Goal: Navigation & Orientation: Find specific page/section

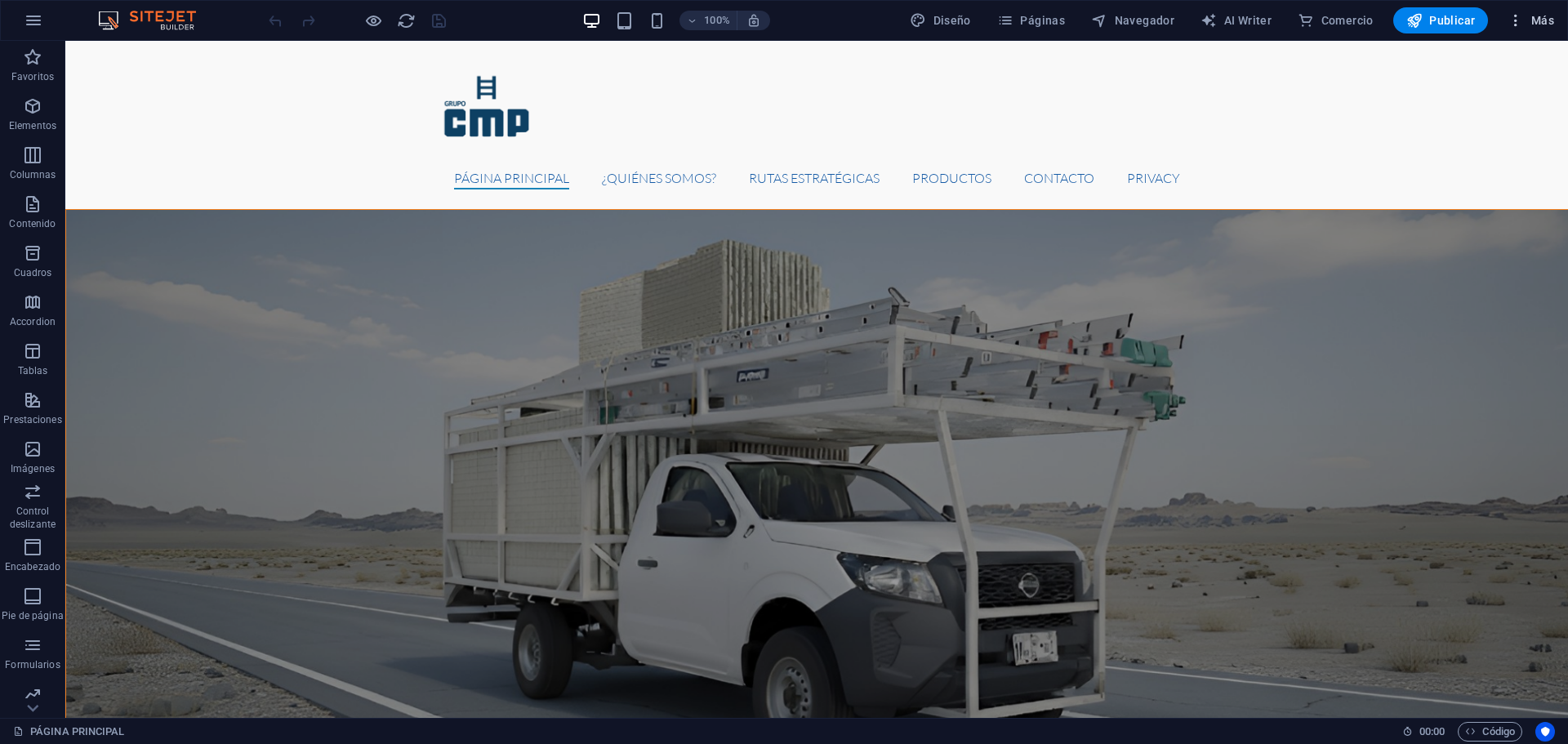
click at [1528, 31] on button "Más" at bounding box center [1531, 20] width 60 height 26
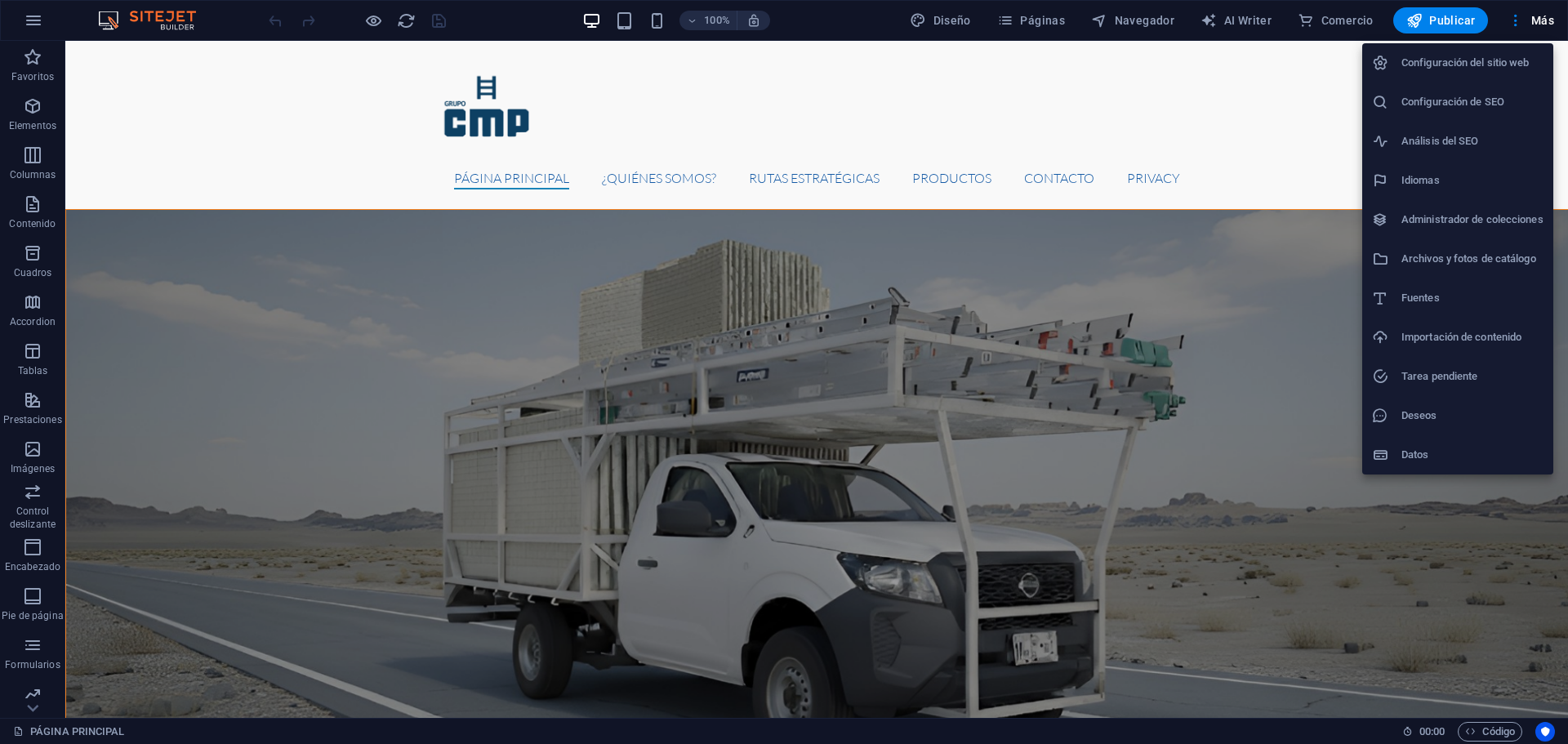
click at [1431, 341] on h6 "Importación de contenido" at bounding box center [1473, 337] width 143 height 19
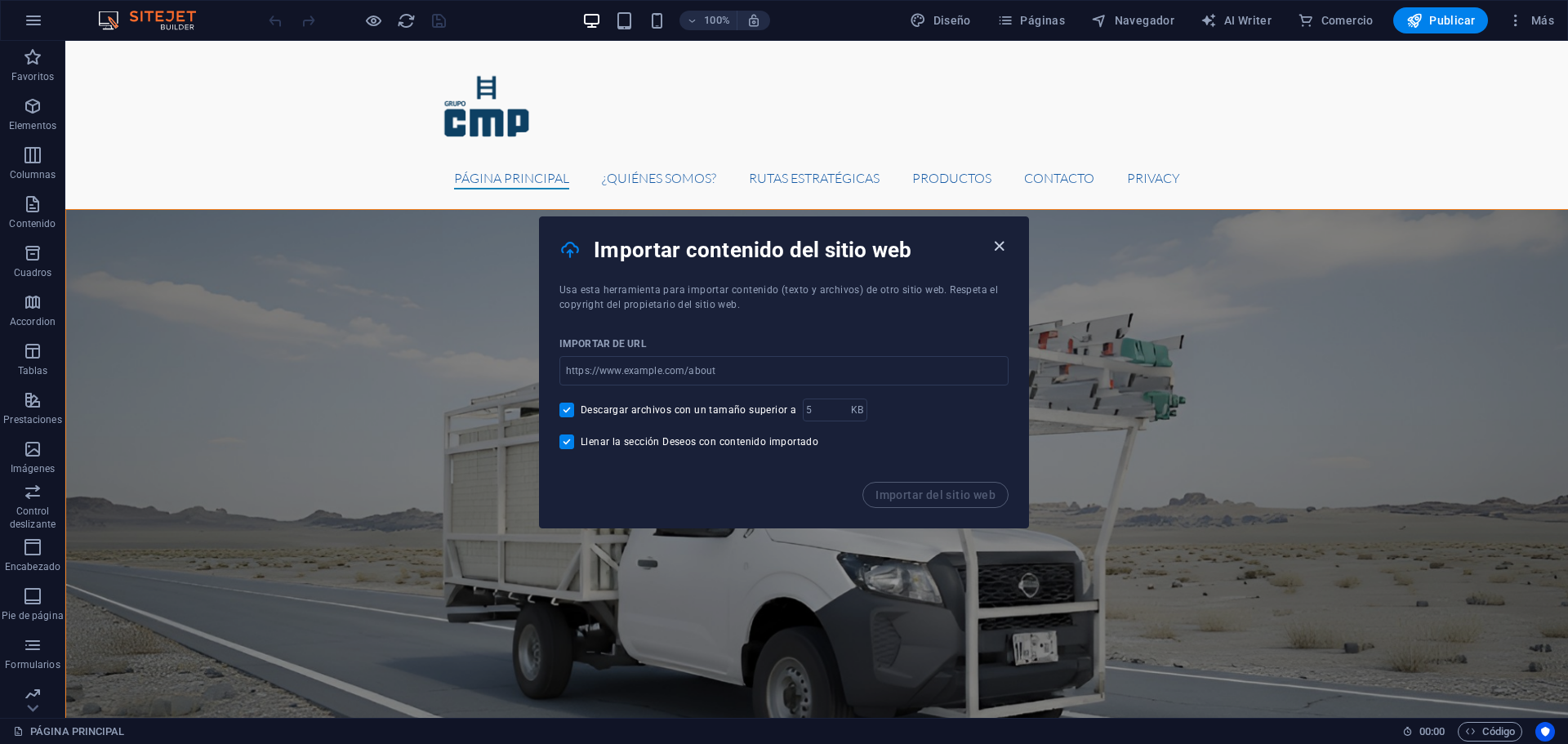
click at [991, 245] on icon "button" at bounding box center [1000, 247] width 19 height 19
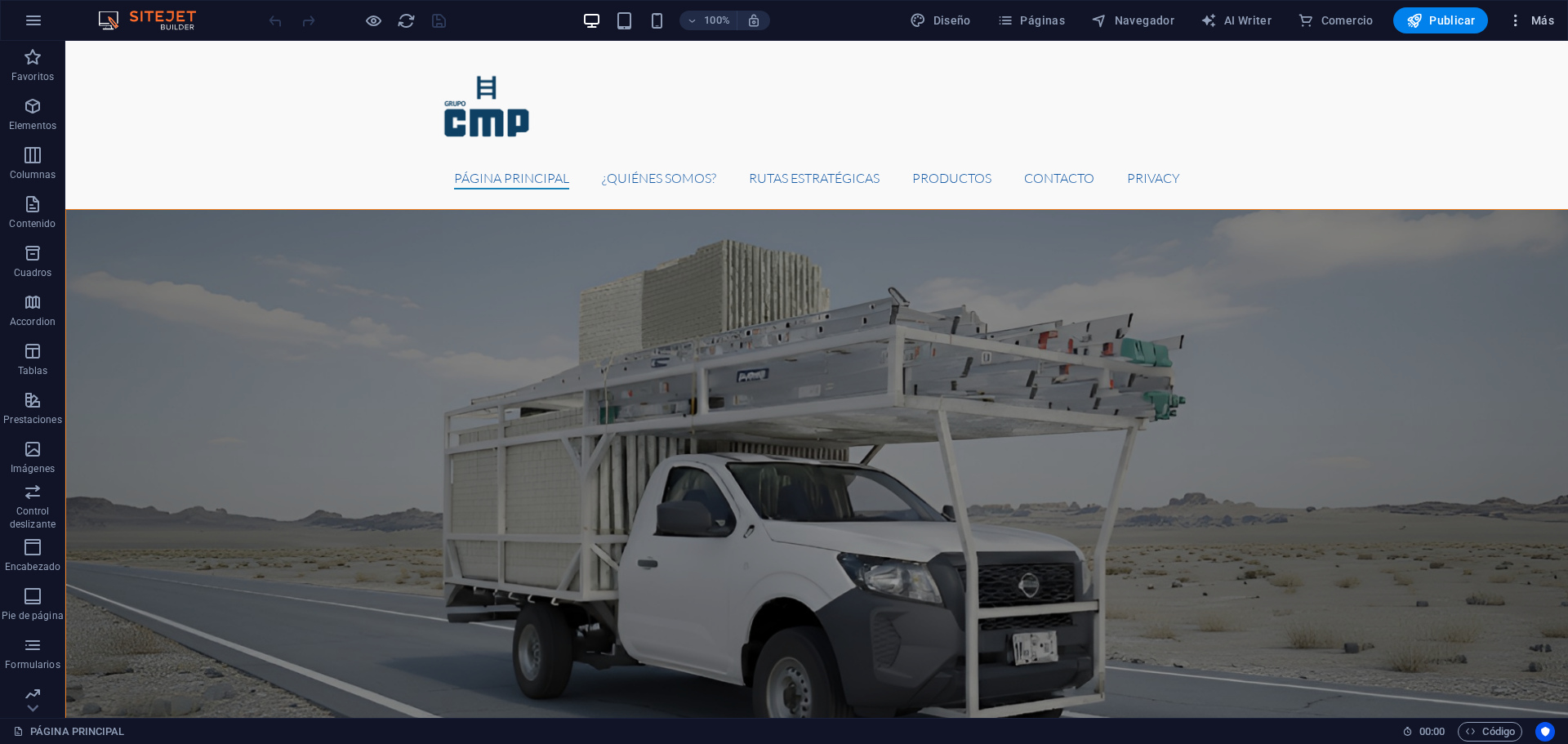
click at [1523, 26] on icon "button" at bounding box center [1515, 20] width 16 height 16
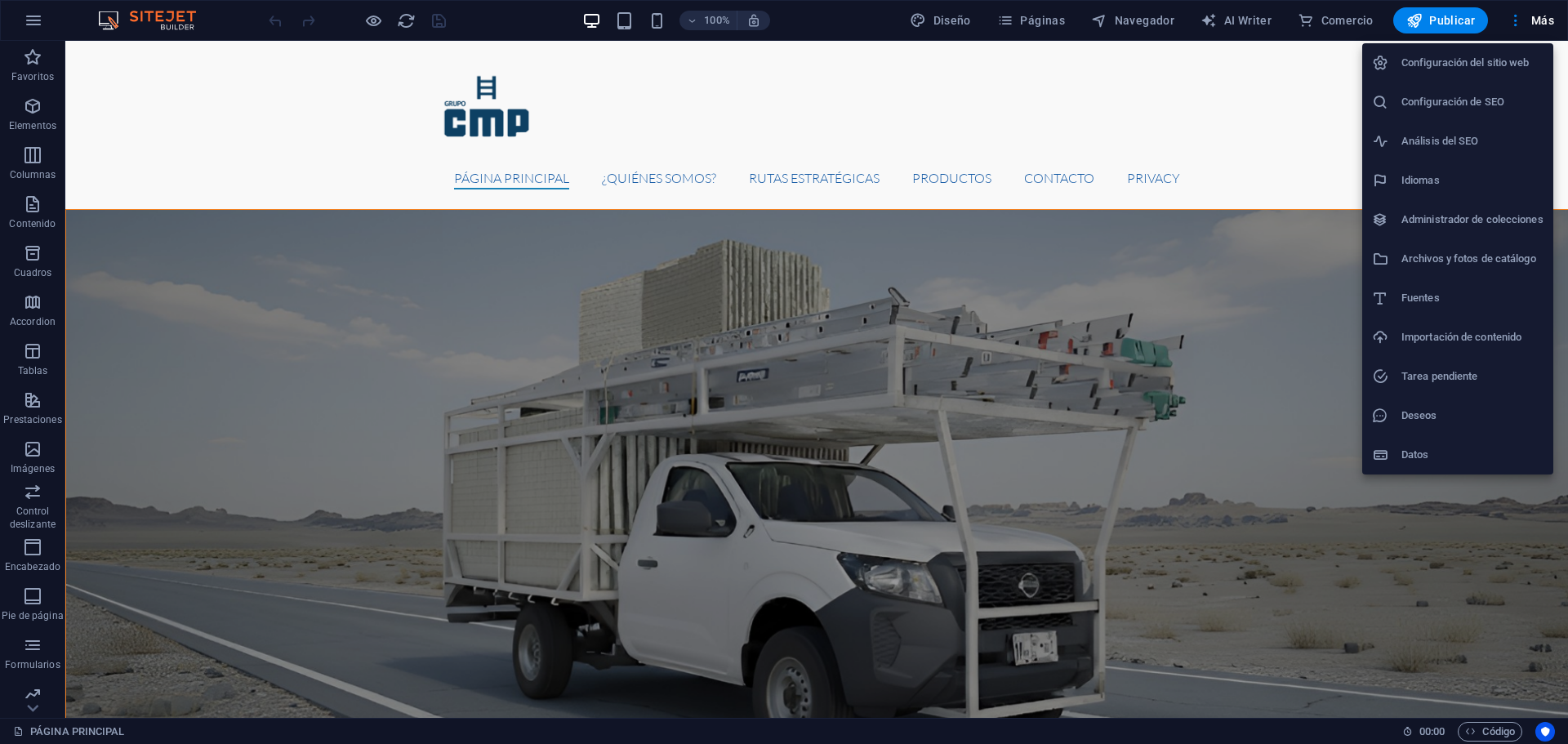
click at [1474, 72] on li "Configuración del sitio web" at bounding box center [1457, 63] width 191 height 40
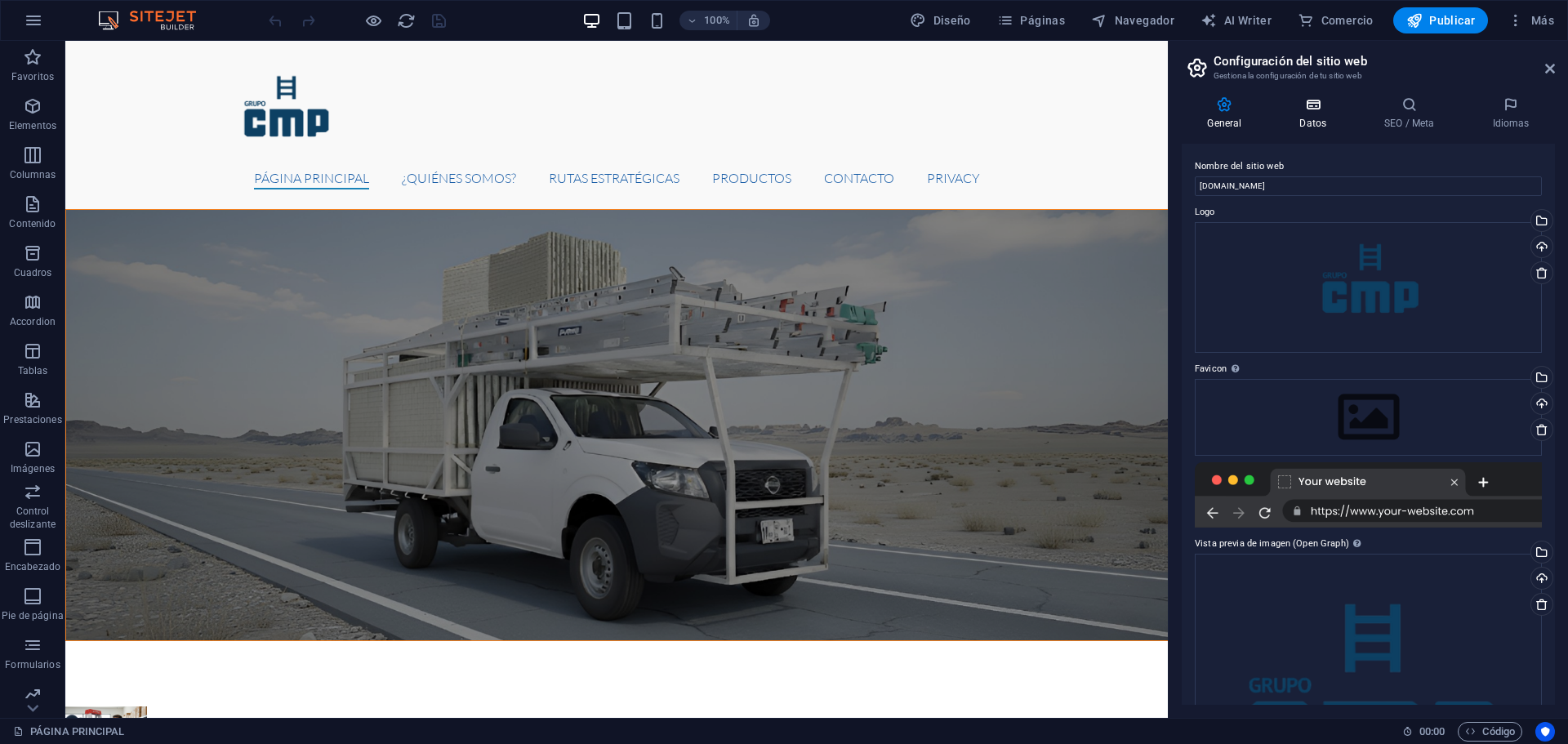
click at [1335, 124] on h4 "Datos" at bounding box center [1317, 114] width 85 height 35
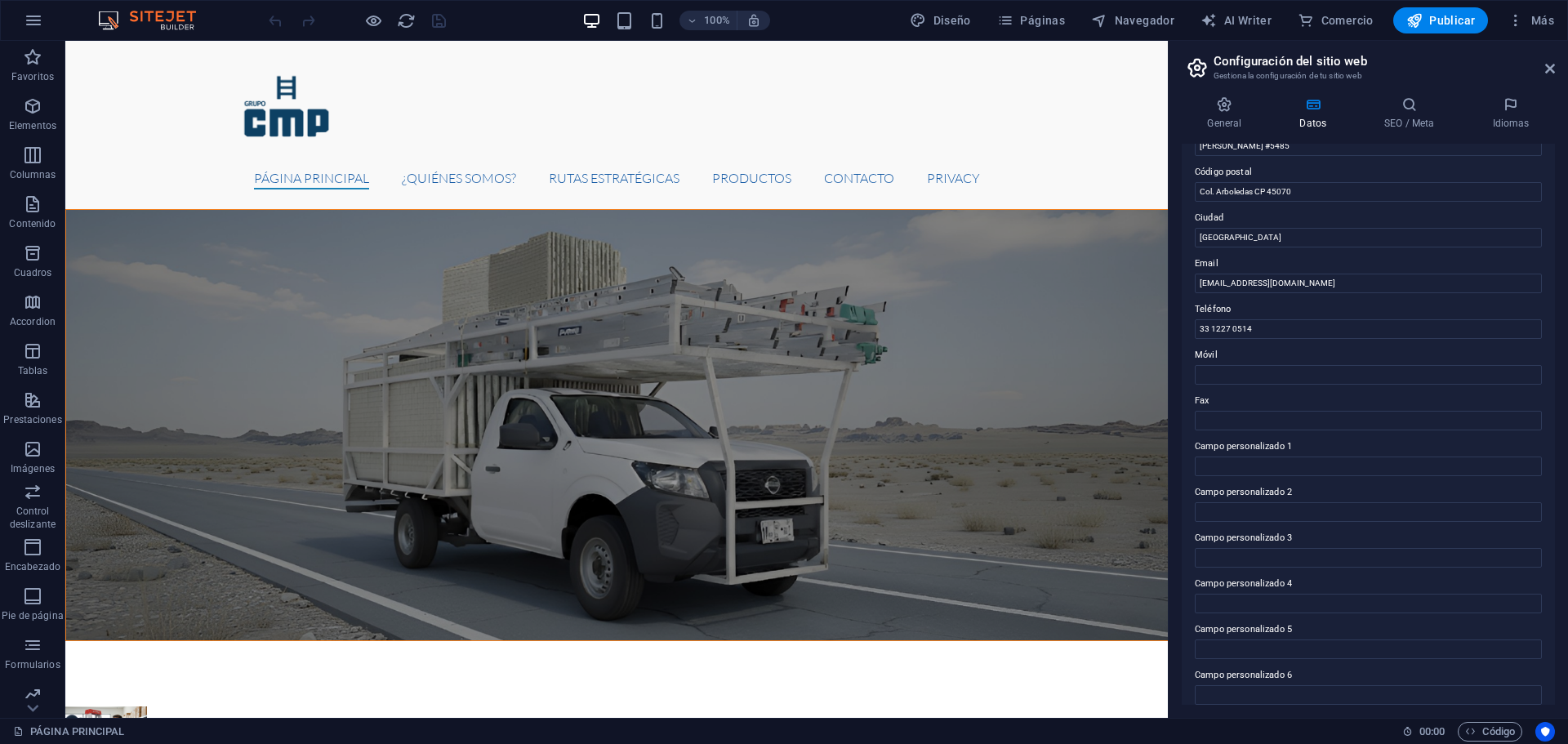
scroll to position [224, 0]
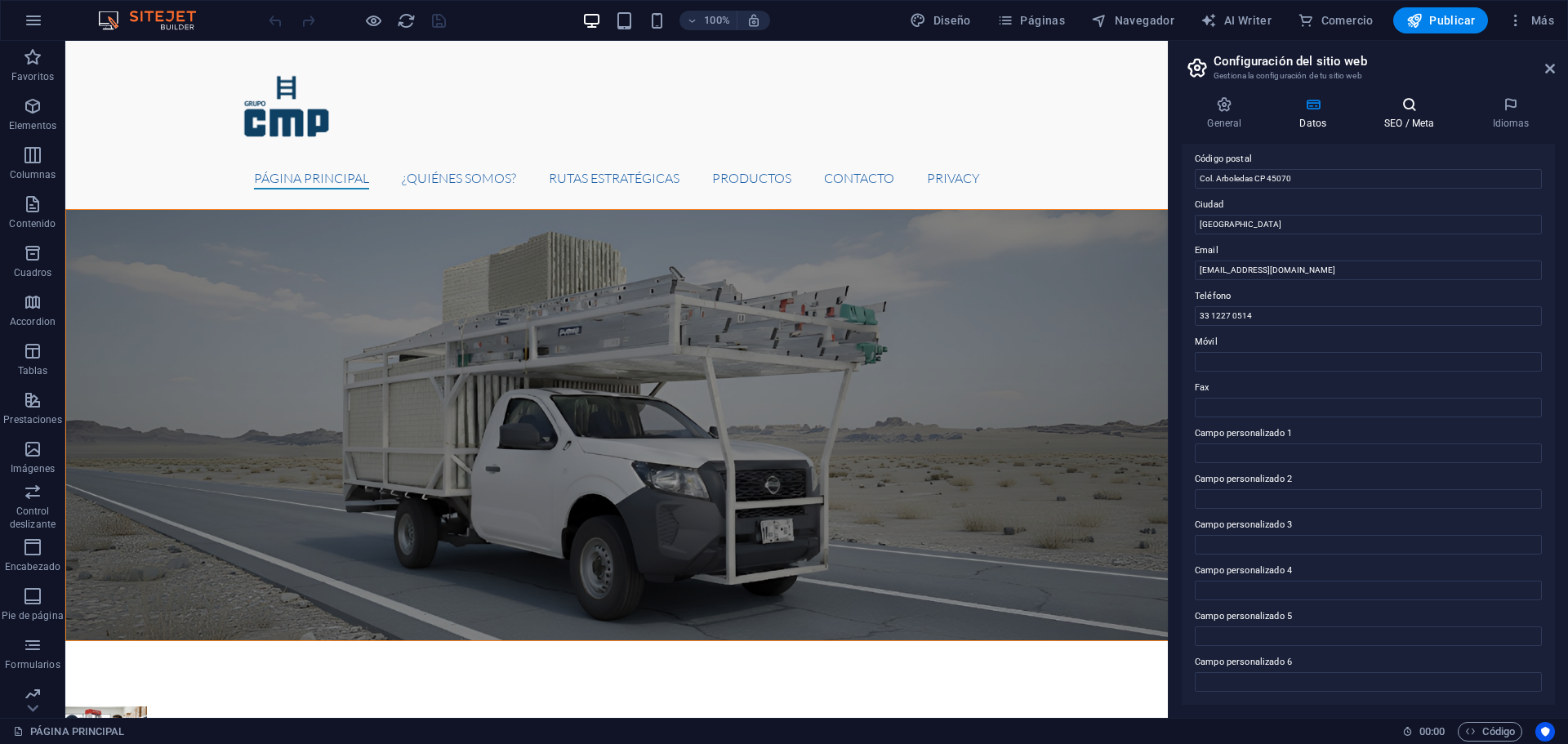
click at [1404, 109] on icon at bounding box center [1409, 104] width 101 height 16
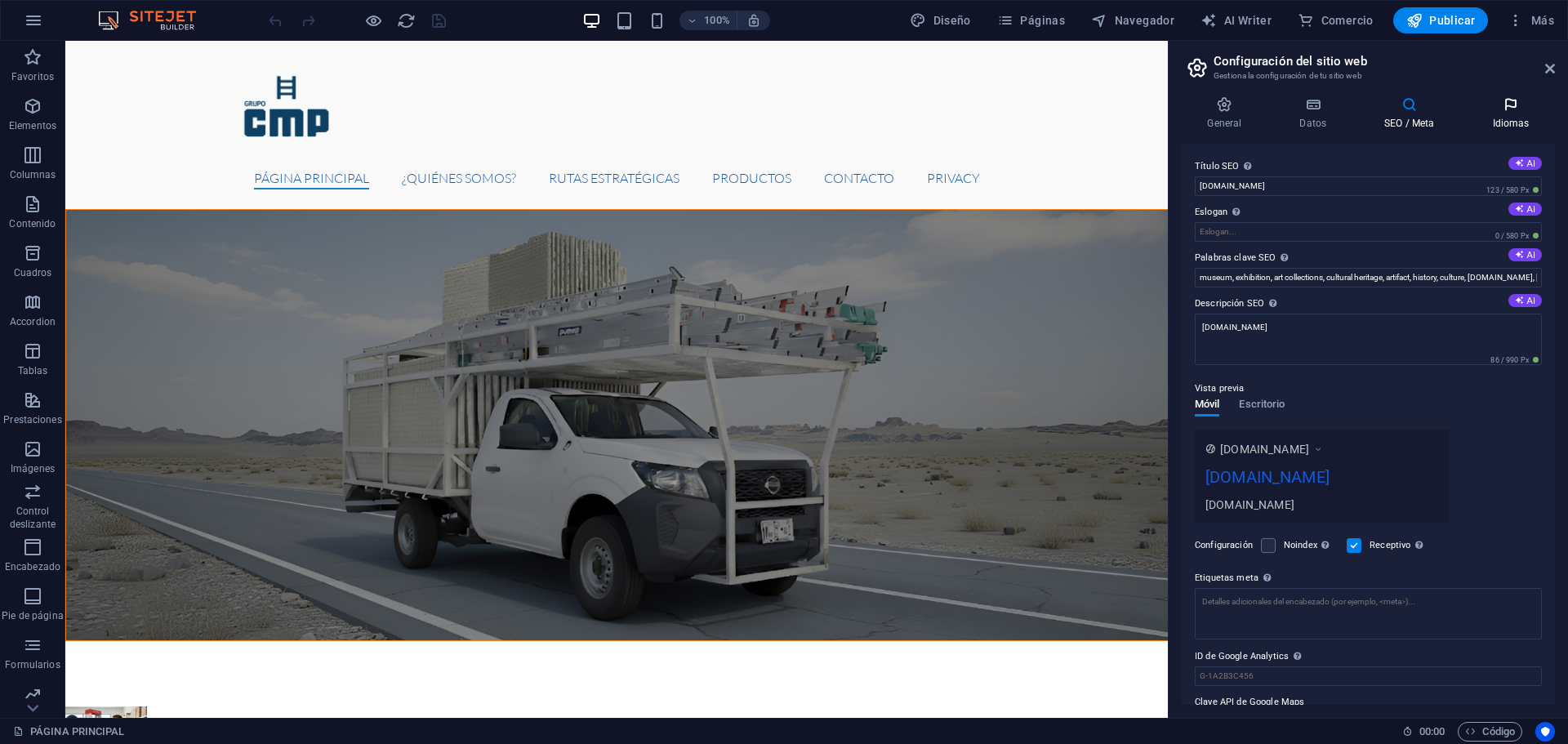
click at [1494, 120] on h4 "Idiomas" at bounding box center [1511, 114] width 89 height 35
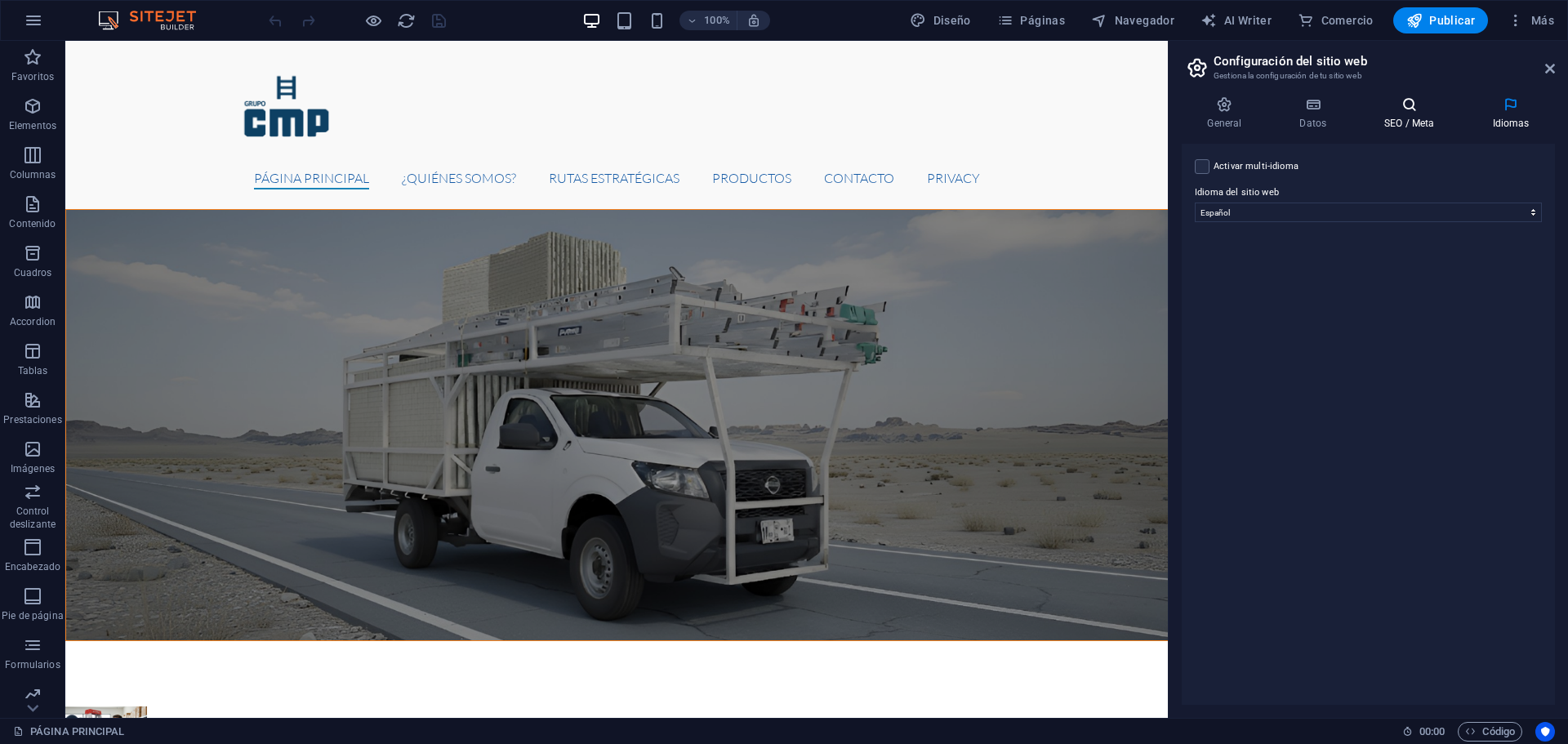
click at [1418, 113] on h4 "SEO / Meta" at bounding box center [1413, 114] width 108 height 35
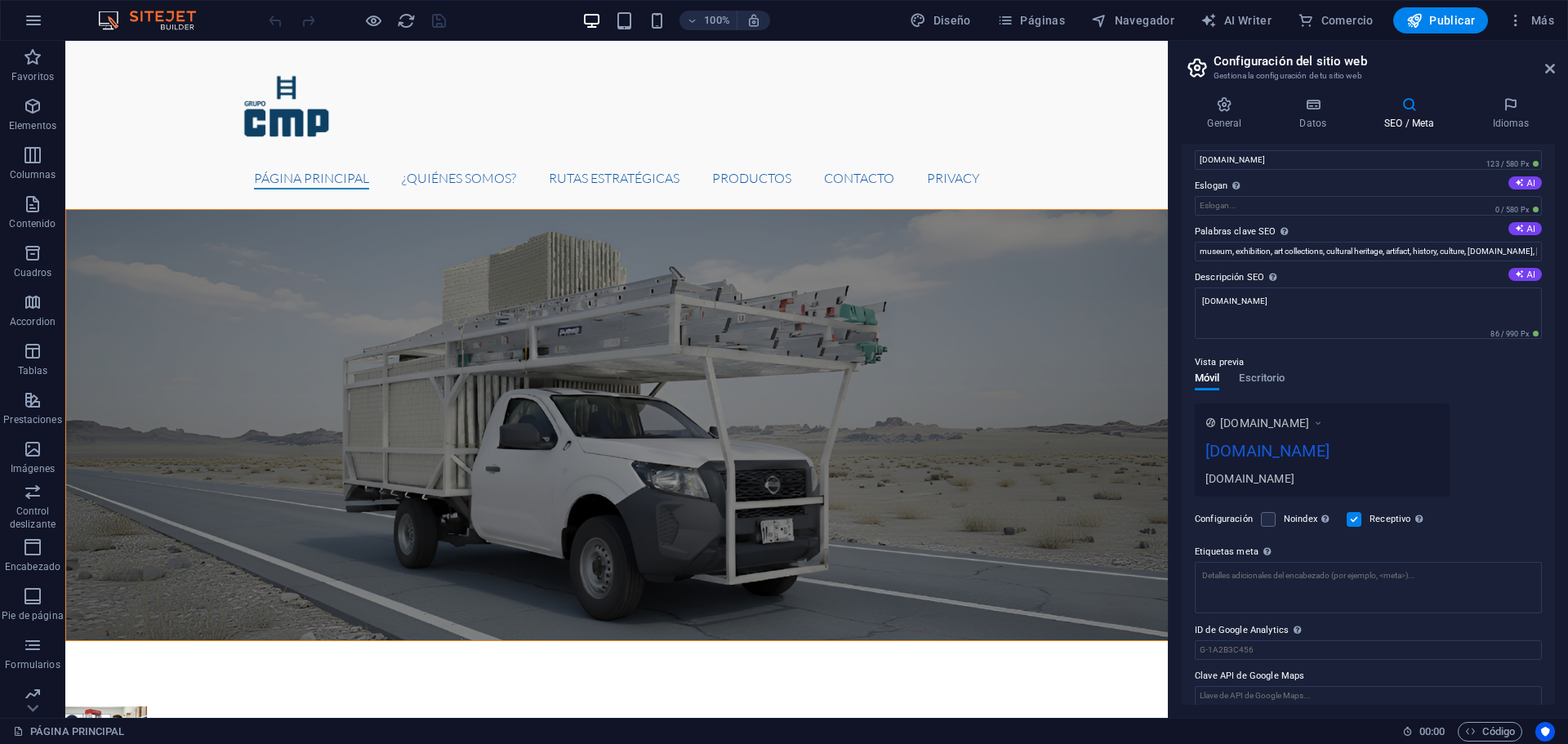
scroll to position [40, 0]
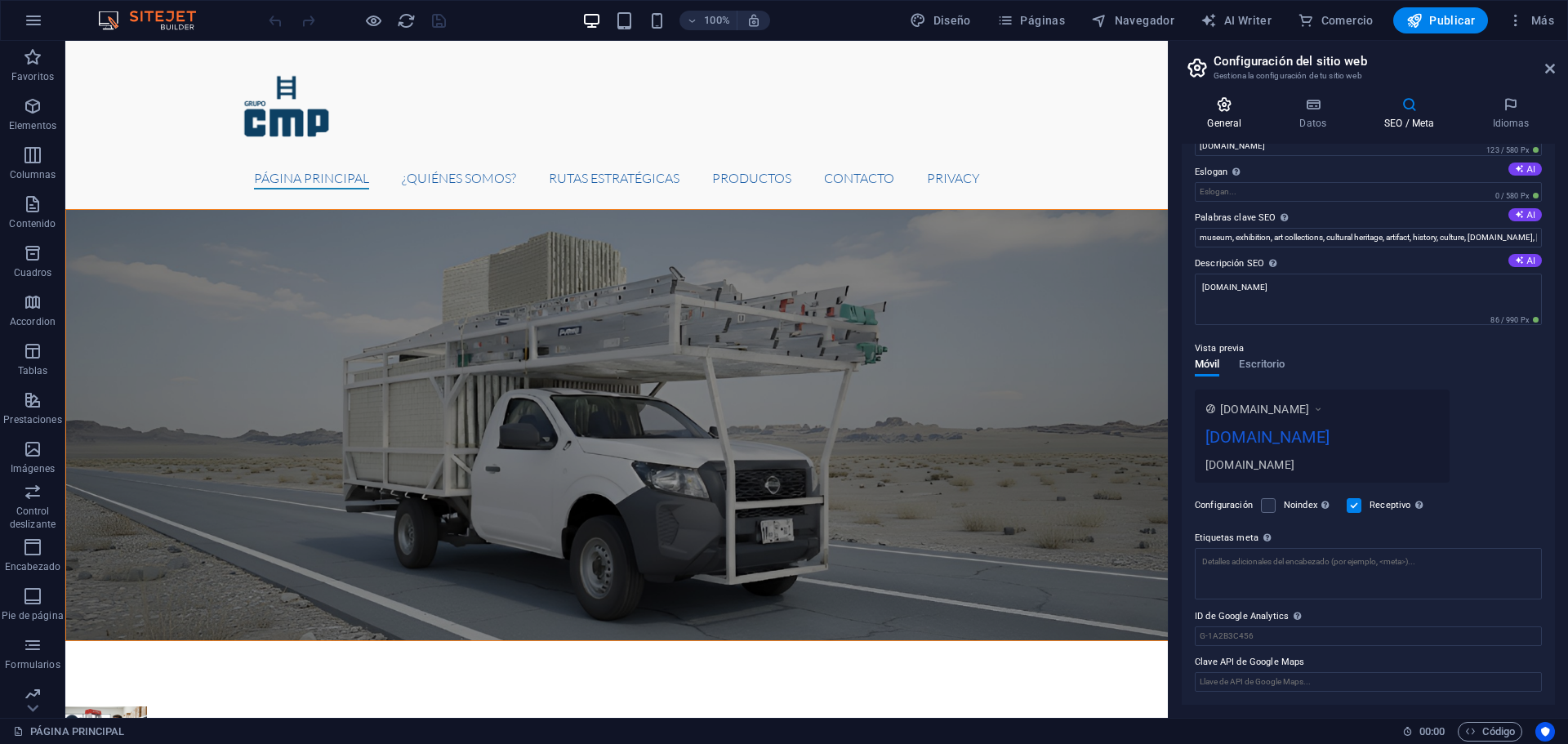
click at [1211, 100] on icon at bounding box center [1224, 104] width 86 height 16
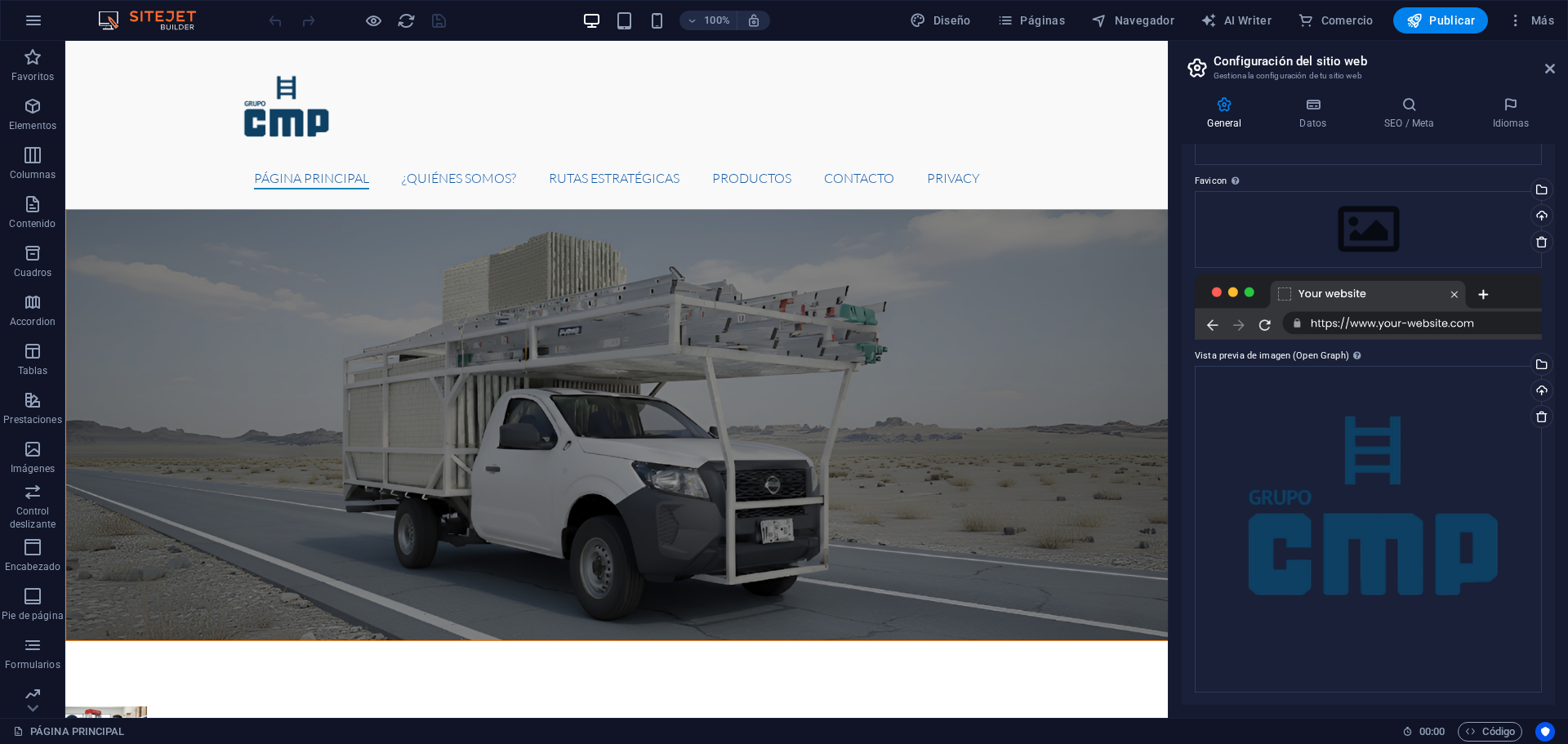
scroll to position [189, 0]
click at [1545, 78] on header "Configuración del sitio web Gestiona la configuración de tu sitio web" at bounding box center [1370, 62] width 370 height 42
click at [1550, 66] on icon at bounding box center [1550, 68] width 10 height 13
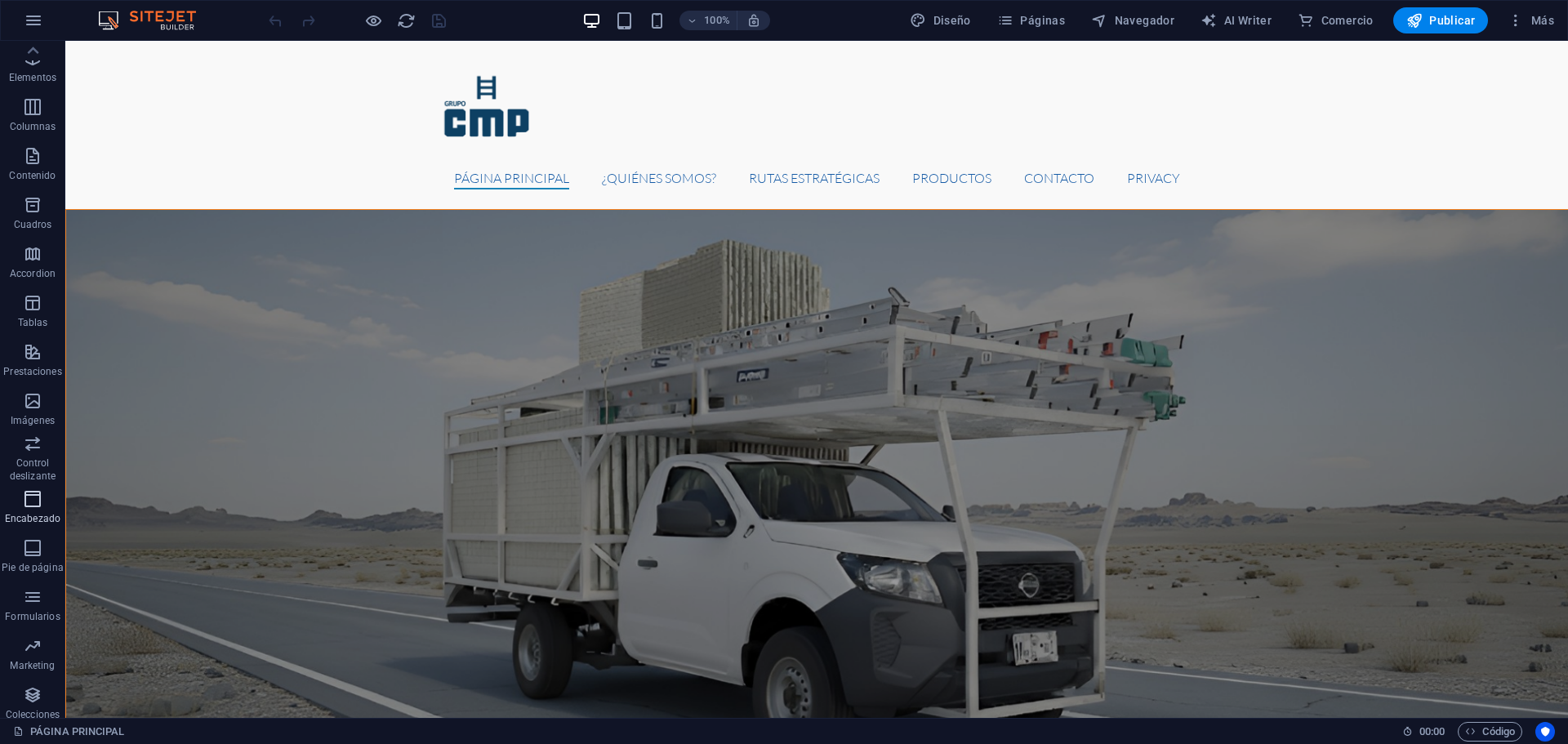
scroll to position [0, 0]
click at [30, 20] on icon "button" at bounding box center [34, 20] width 19 height 19
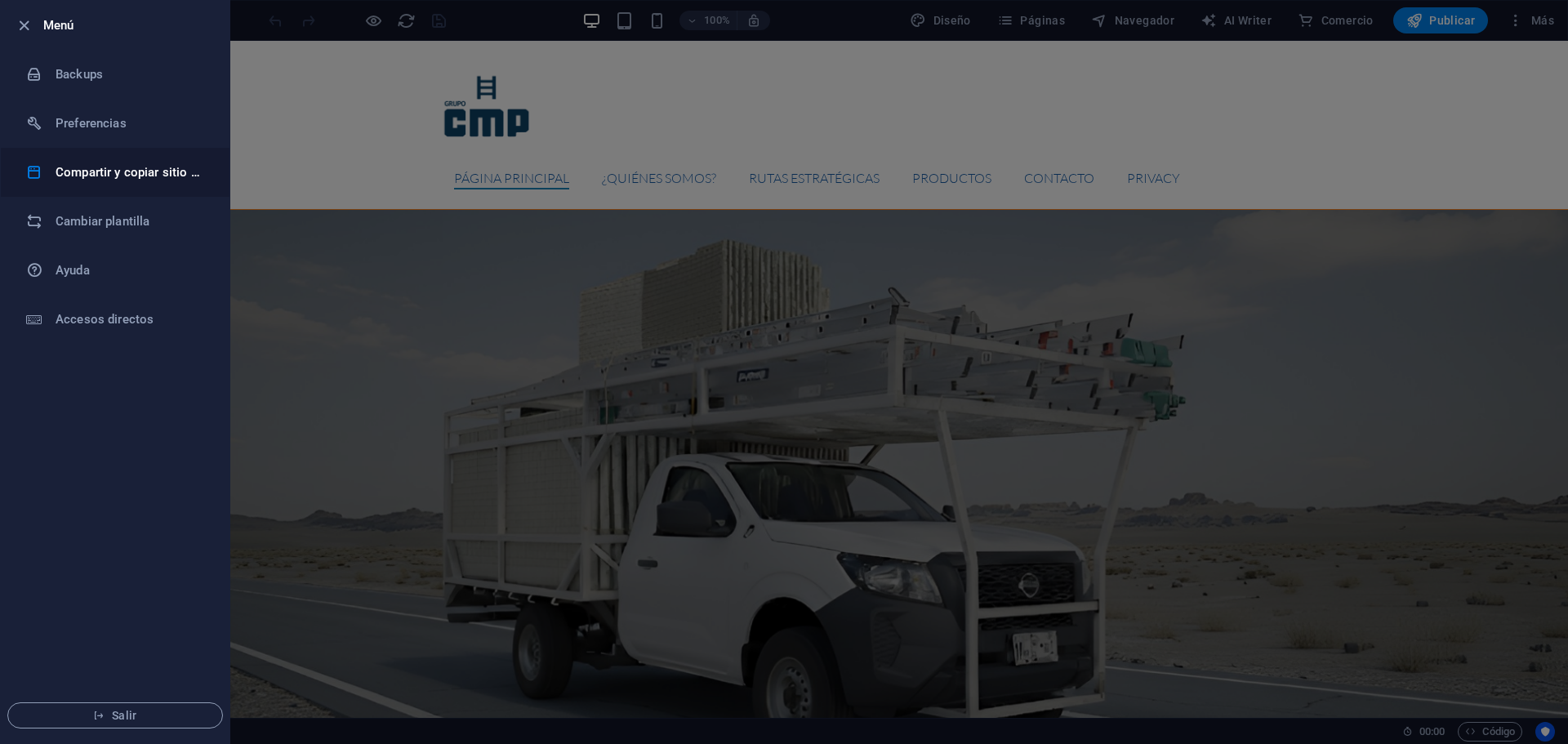
click at [74, 162] on li "Compartir y copiar sitio web" at bounding box center [115, 172] width 228 height 49
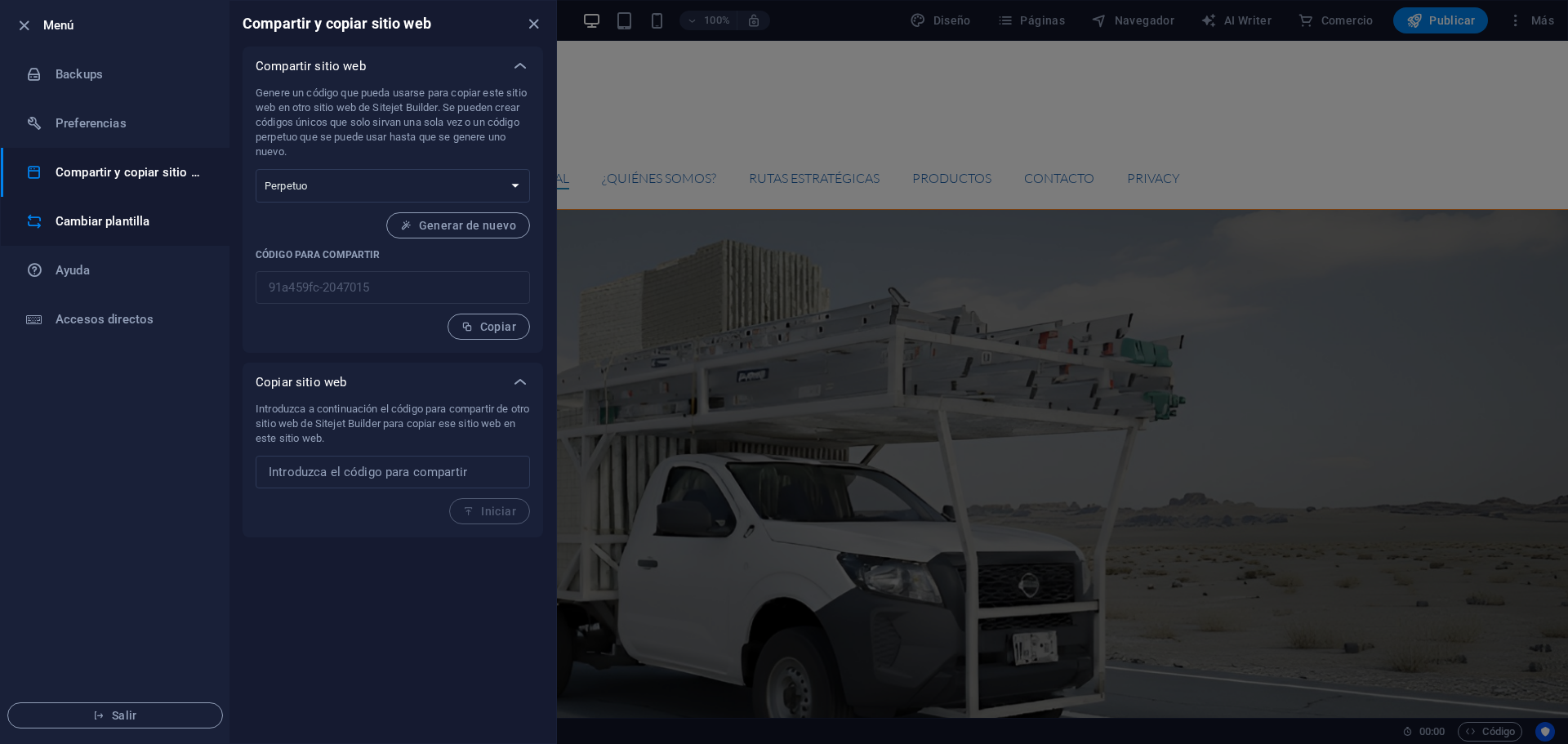
click at [102, 212] on h6 "Cambiar plantilla" at bounding box center [131, 222] width 151 height 19
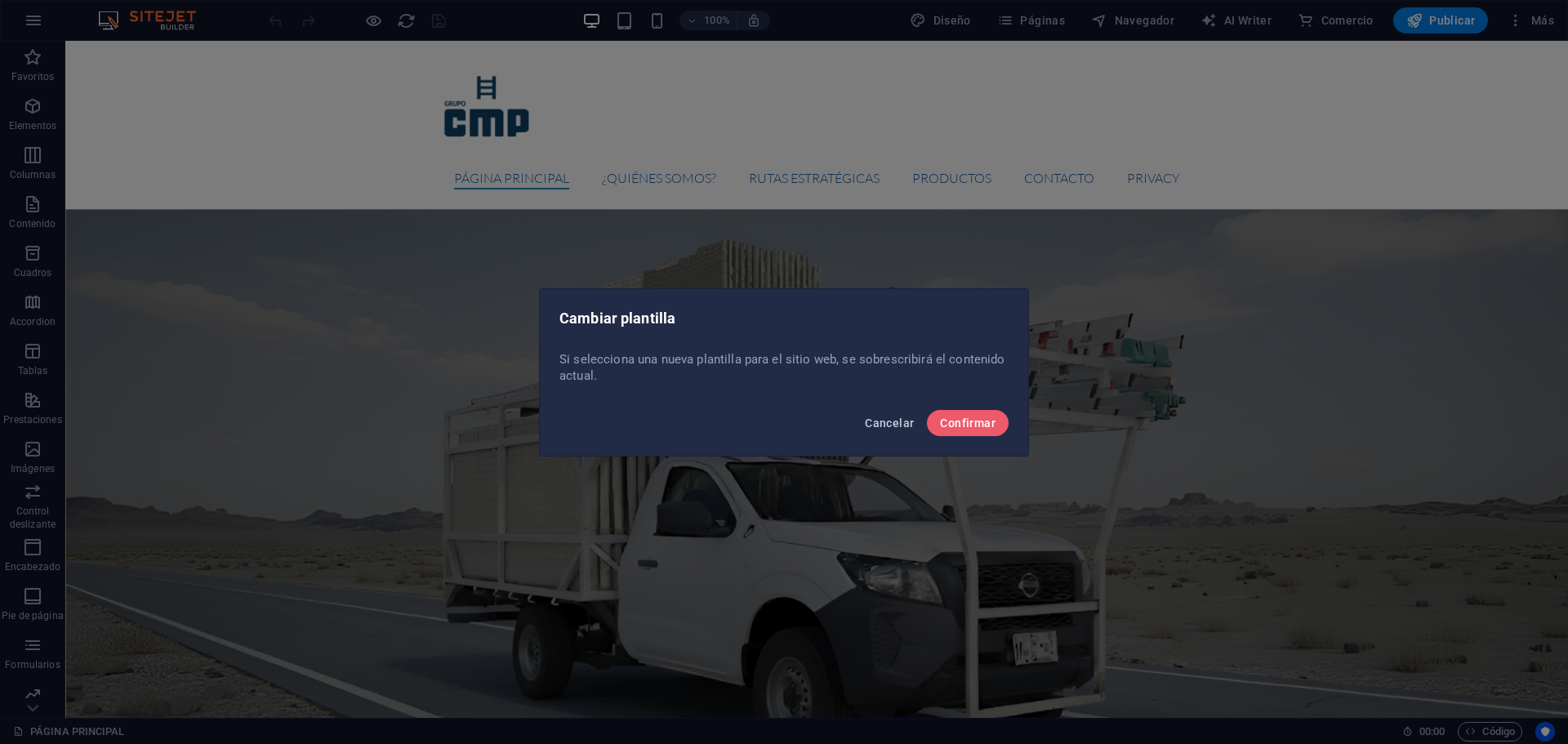
click at [885, 413] on button "Cancelar" at bounding box center [889, 423] width 62 height 26
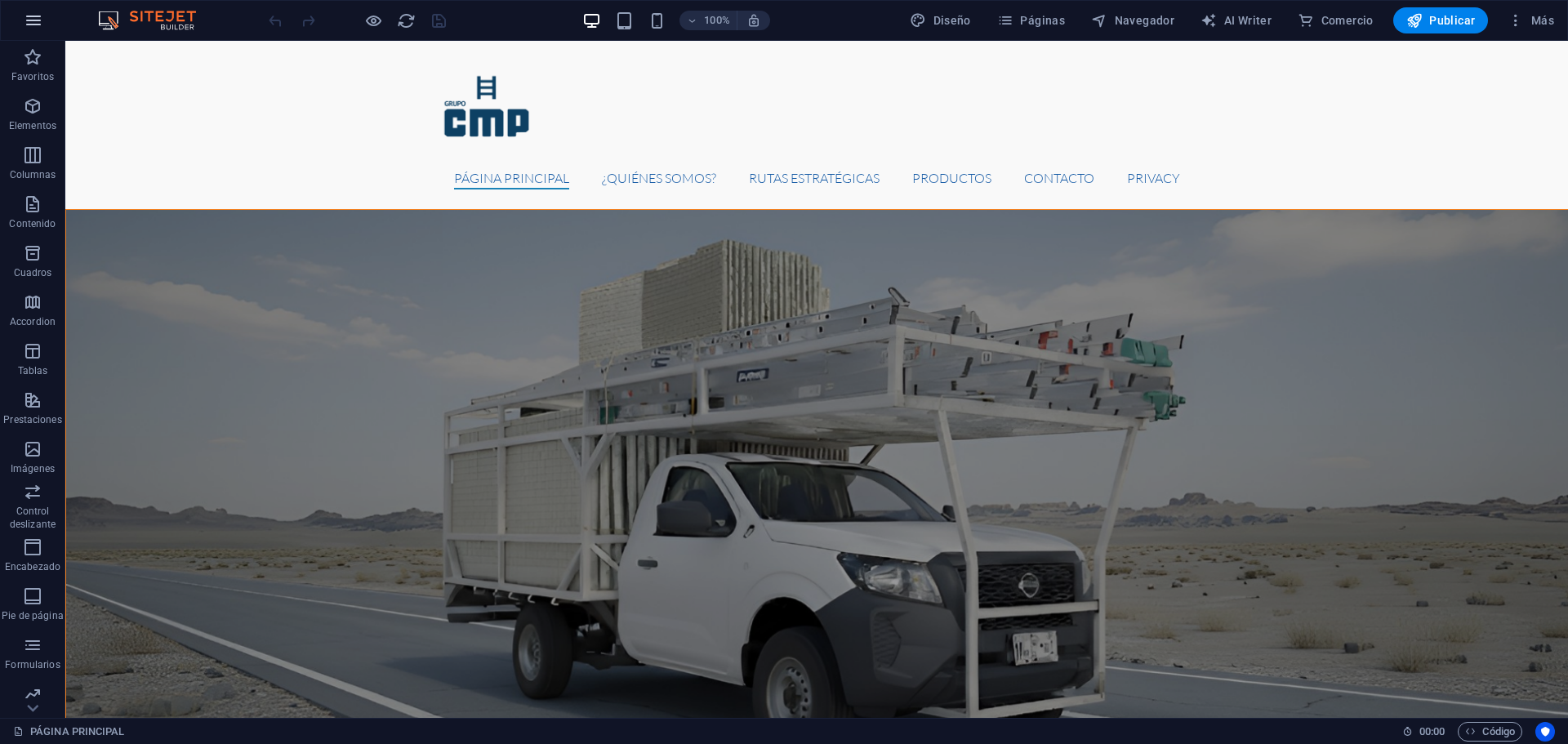
click at [38, 28] on icon "button" at bounding box center [34, 20] width 19 height 19
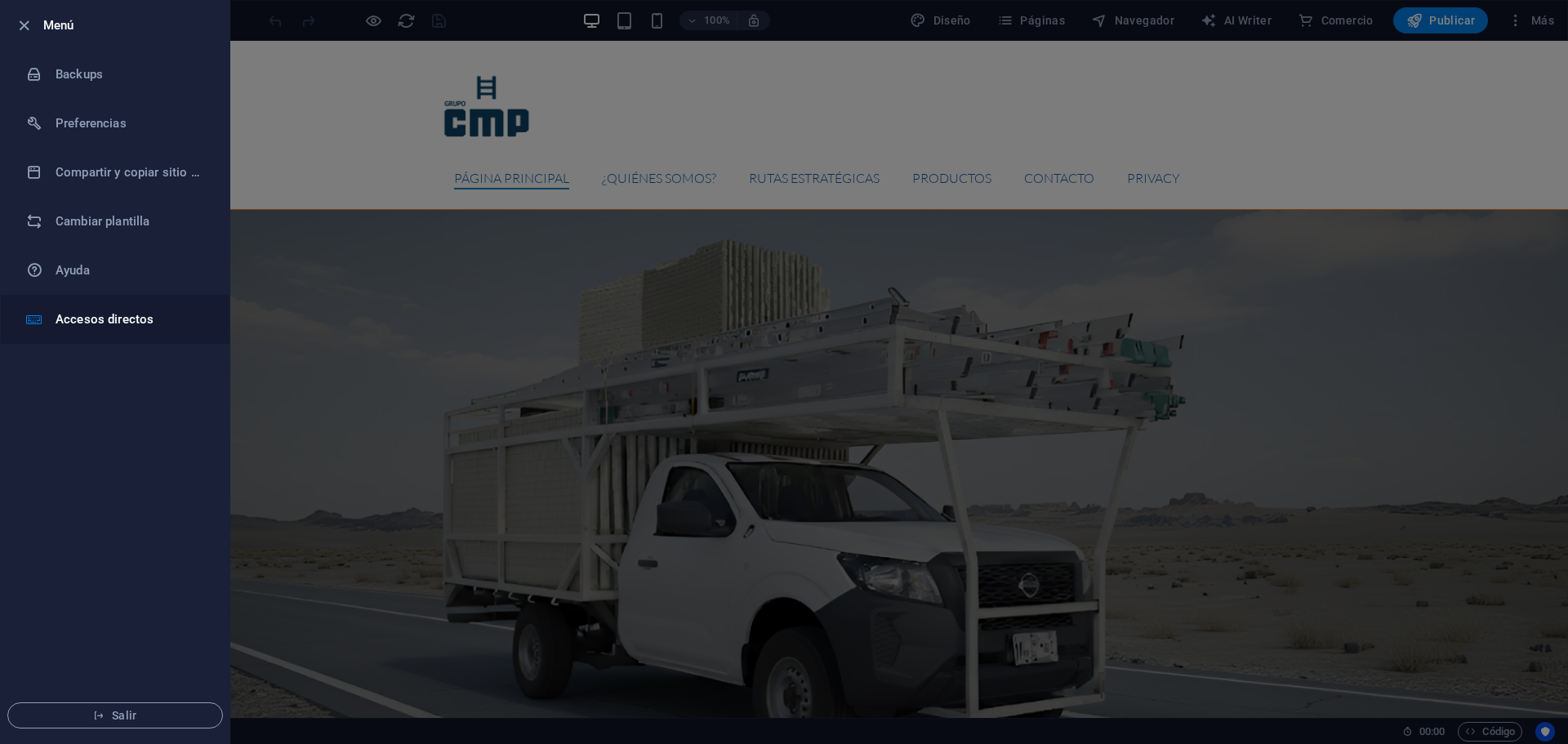
click at [105, 327] on h6 "Accesos directos" at bounding box center [131, 319] width 151 height 19
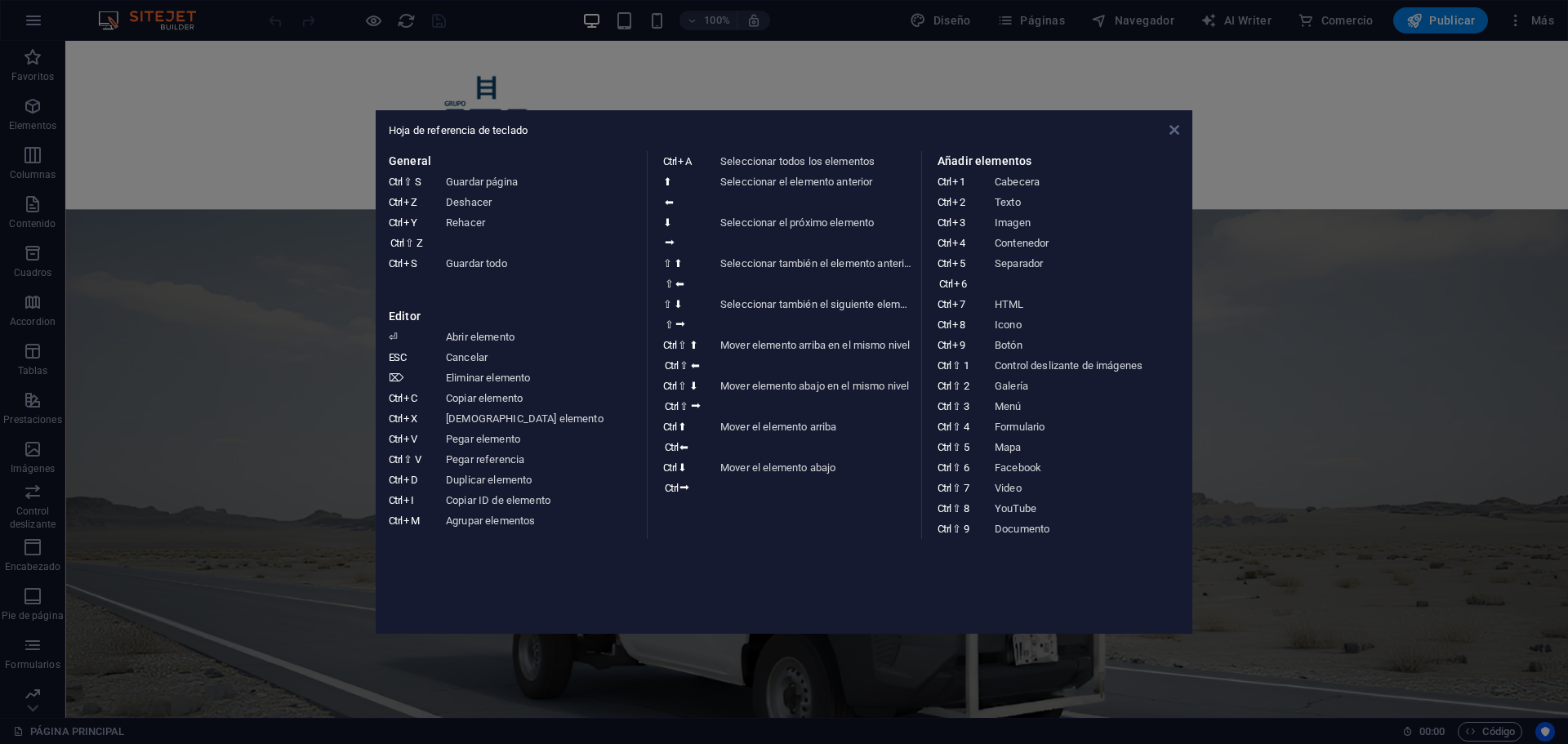
click at [1169, 133] on icon at bounding box center [1174, 130] width 10 height 13
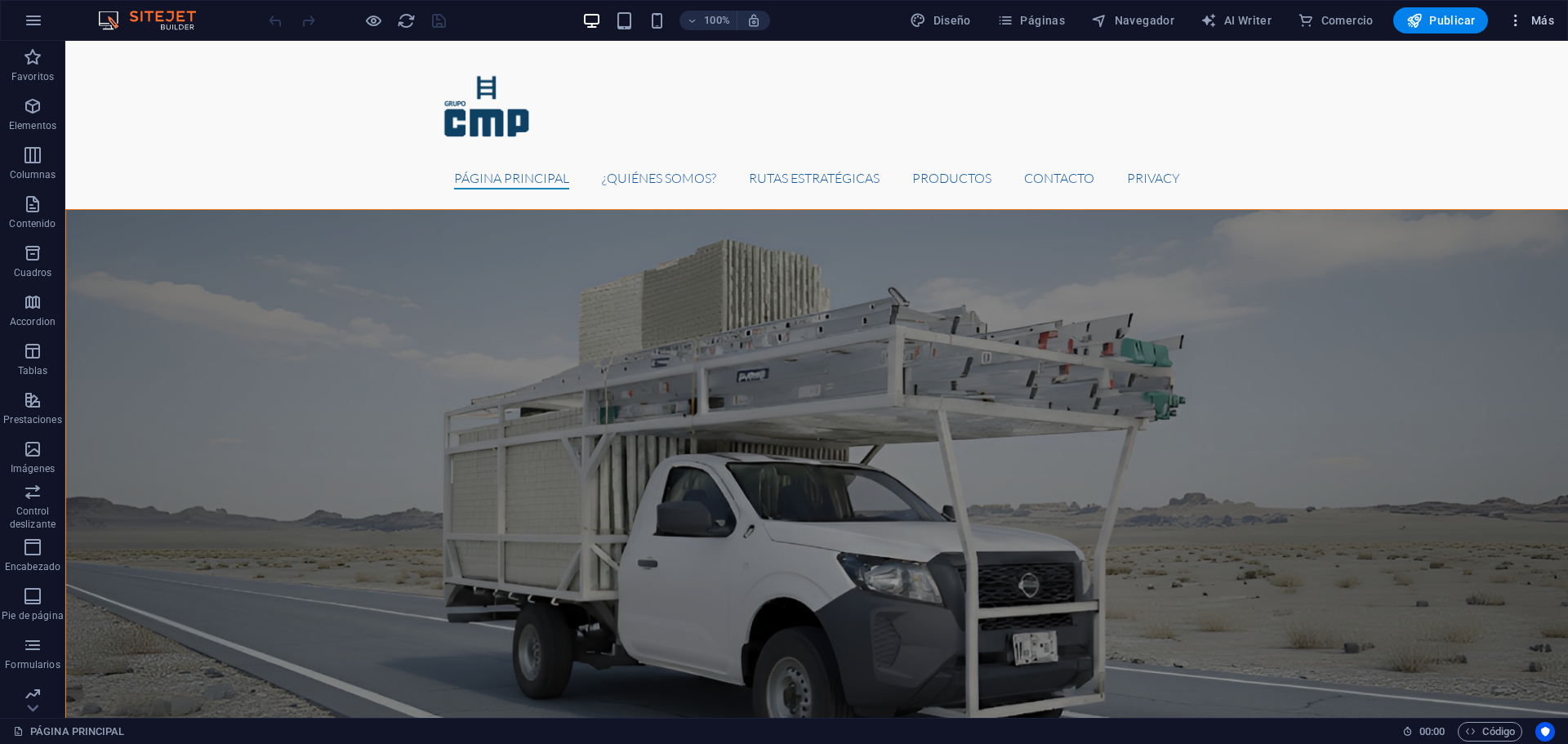
click at [1534, 17] on span "Más" at bounding box center [1530, 20] width 46 height 16
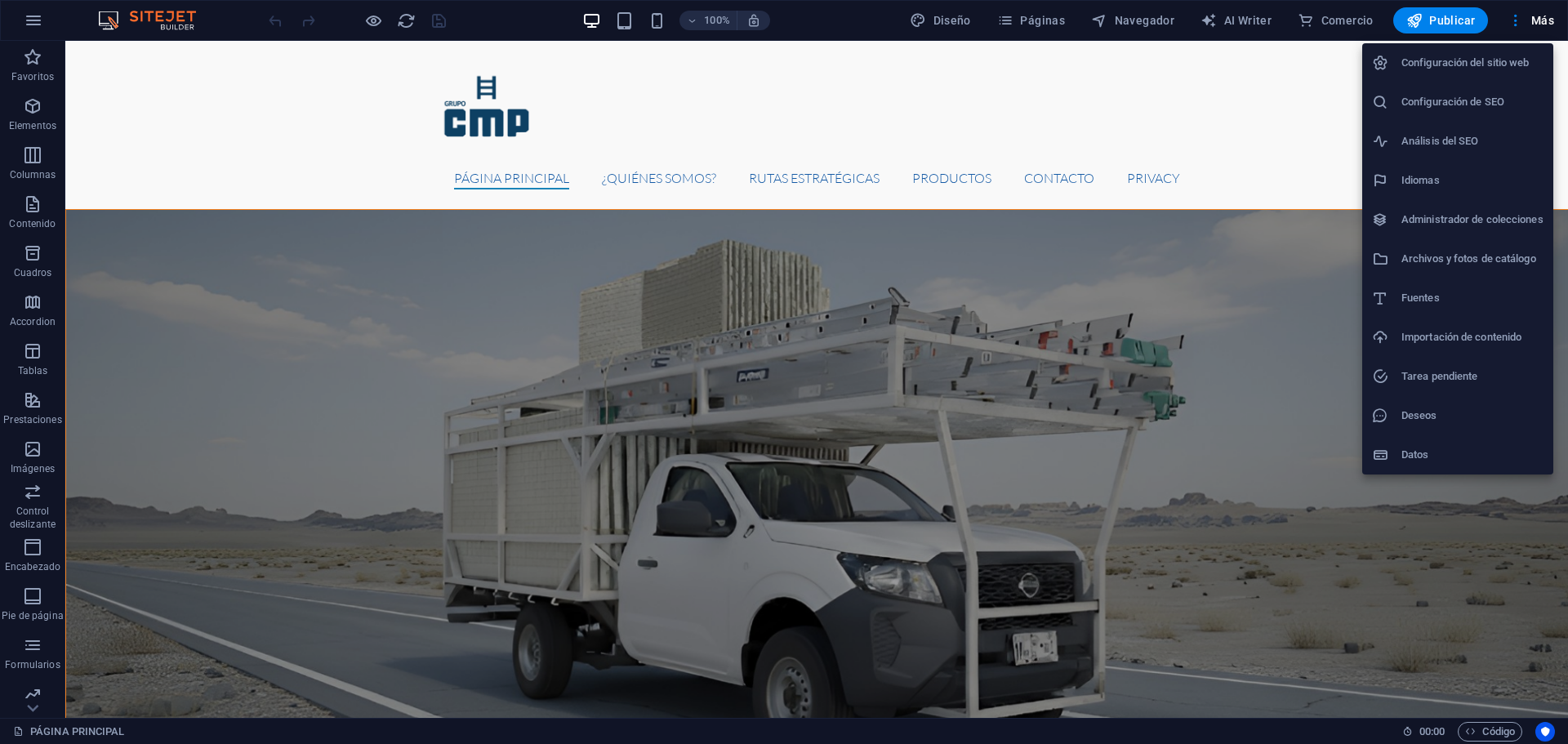
click at [632, 26] on div at bounding box center [784, 372] width 1568 height 744
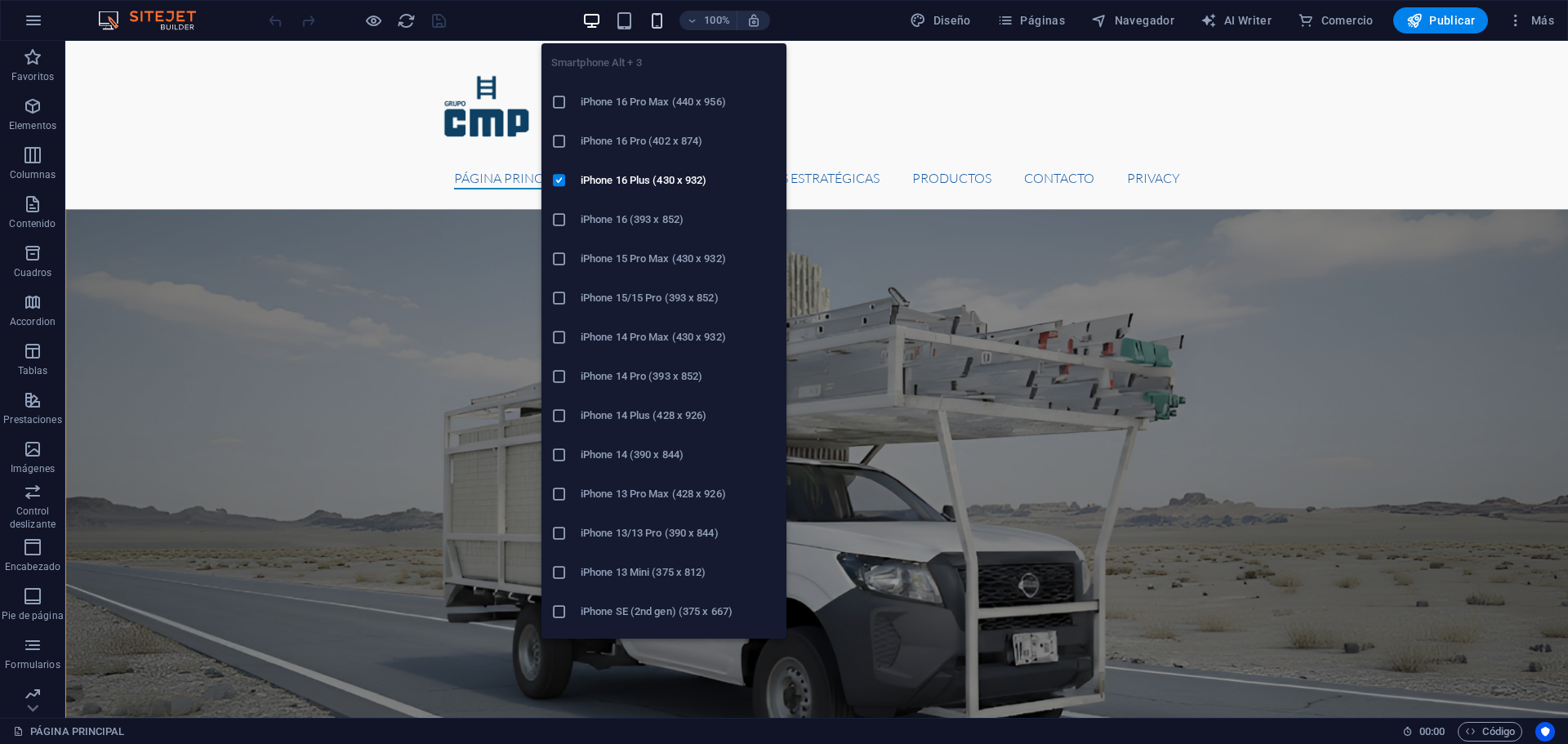
click at [658, 17] on icon "button" at bounding box center [657, 21] width 19 height 19
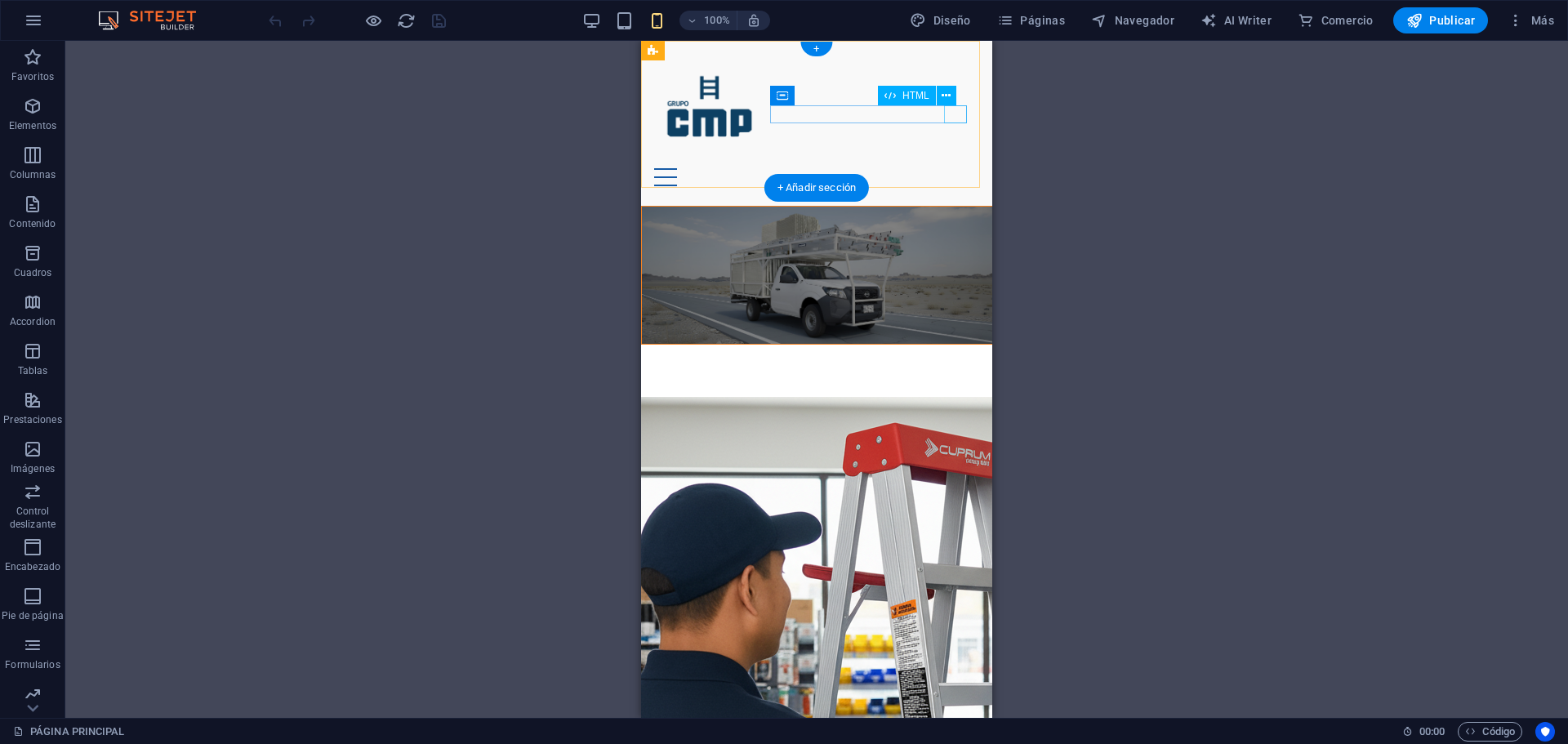
click at [950, 169] on div "Menu" at bounding box center [816, 177] width 325 height 18
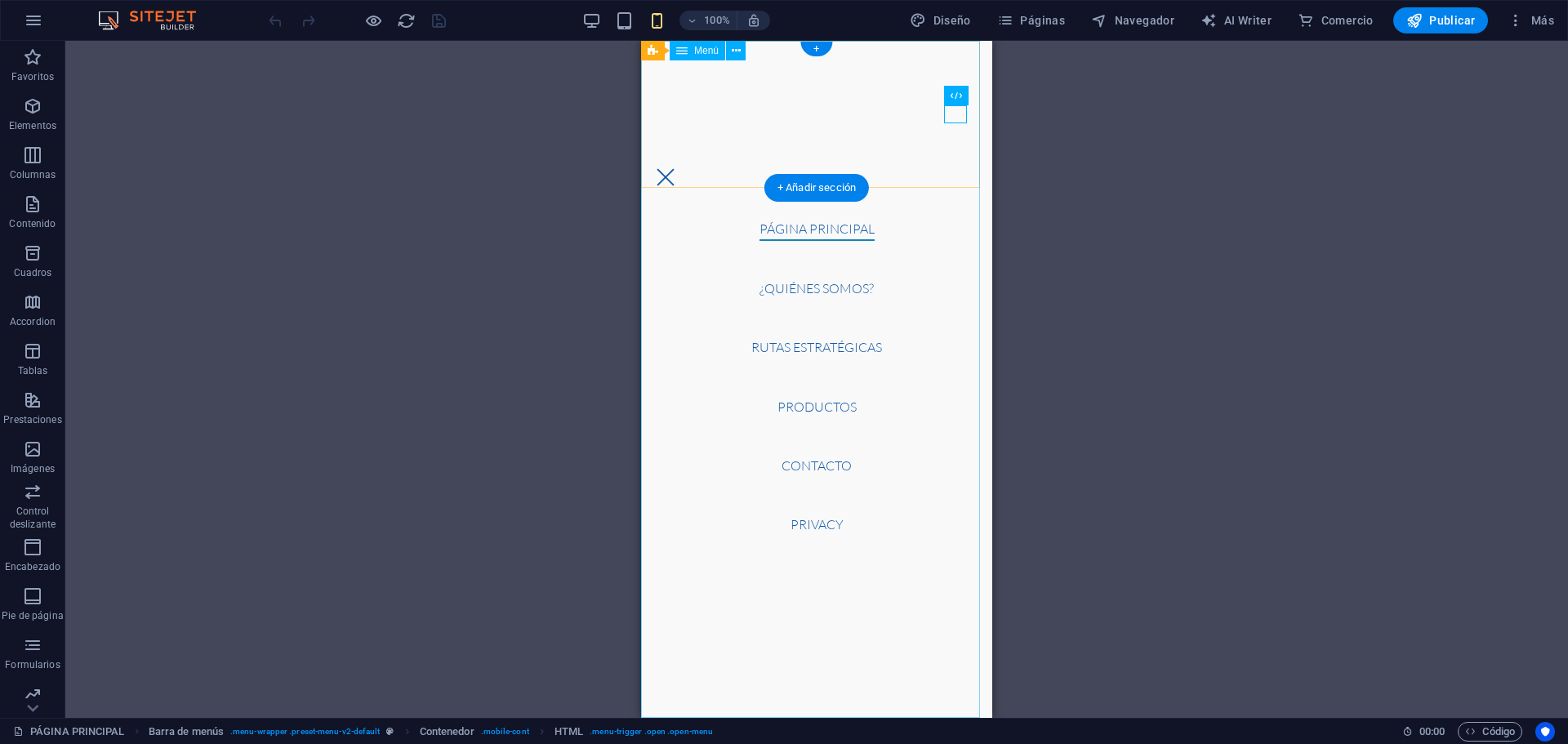
click at [838, 284] on nav "PÁGINA PRINCIPAL ¿Quiénes somos? RUTAS ESTRATÉGICAS PRODUCTOS Contacto Privacy" at bounding box center [817, 379] width 352 height 678
click at [838, 290] on nav "PÁGINA PRINCIPAL ¿Quiénes somos? RUTAS ESTRATÉGICAS PRODUCTOS Contacto Privacy" at bounding box center [817, 379] width 352 height 678
click at [801, 289] on nav "PÁGINA PRINCIPAL ¿Quiénes somos? RUTAS ESTRATÉGICAS PRODUCTOS Contacto Privacy" at bounding box center [817, 379] width 352 height 678
click at [797, 296] on nav "PÁGINA PRINCIPAL ¿Quiénes somos? RUTAS ESTRATÉGICAS PRODUCTOS Contacto Privacy" at bounding box center [817, 379] width 352 height 678
click at [817, 233] on nav "PÁGINA PRINCIPAL ¿Quiénes somos? RUTAS ESTRATÉGICAS PRODUCTOS Contacto Privacy" at bounding box center [817, 379] width 352 height 678
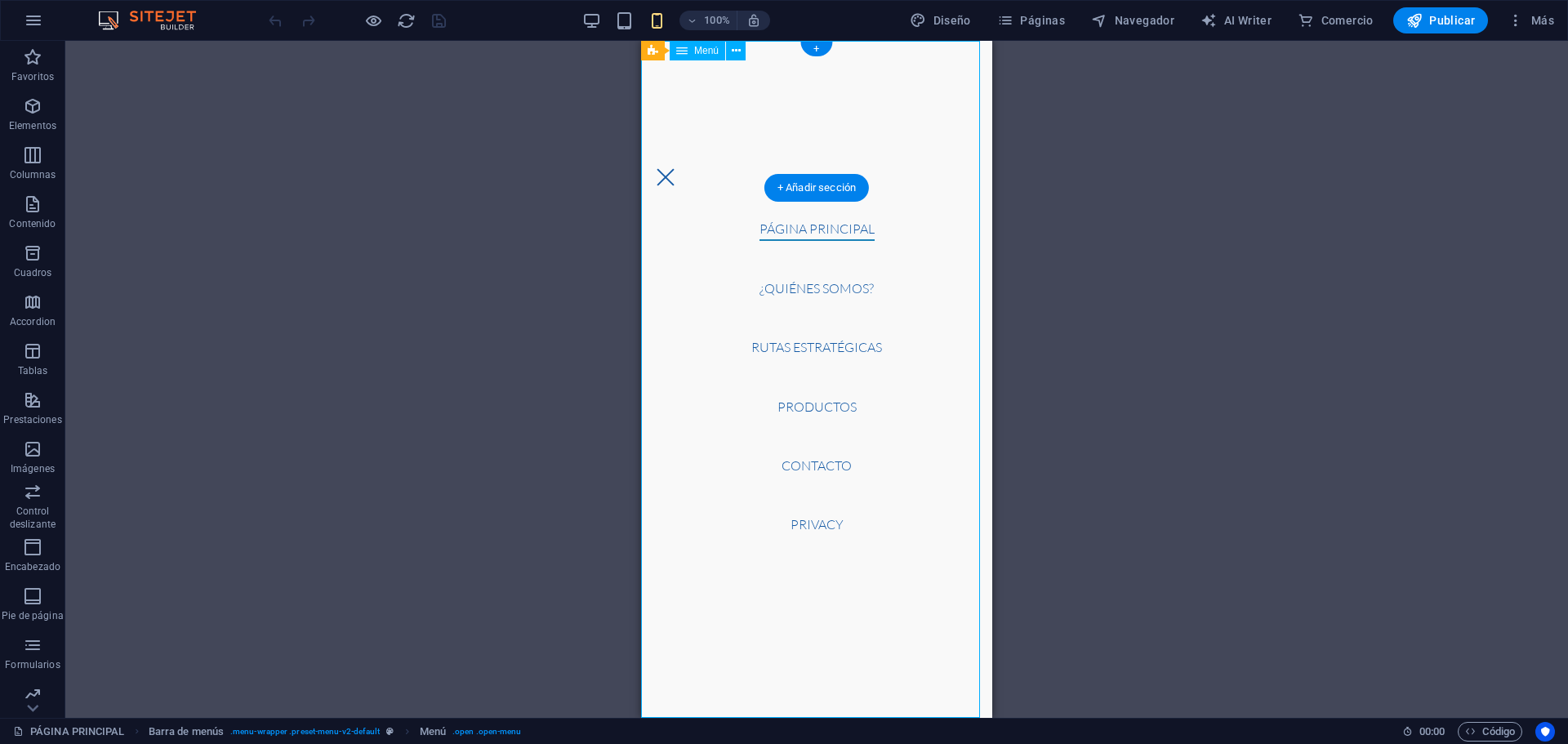
click at [807, 309] on nav "PÁGINA PRINCIPAL ¿Quiénes somos? RUTAS ESTRATÉGICAS PRODUCTOS Contacto Privacy" at bounding box center [817, 379] width 352 height 678
click at [803, 347] on nav "PÁGINA PRINCIPAL ¿Quiénes somos? RUTAS ESTRATÉGICAS PRODUCTOS Contacto Privacy" at bounding box center [817, 379] width 352 height 678
click at [803, 348] on nav "PÁGINA PRINCIPAL ¿Quiénes somos? RUTAS ESTRATÉGICAS PRODUCTOS Contacto Privacy" at bounding box center [817, 379] width 352 height 678
click at [677, 169] on div "Menu" at bounding box center [666, 177] width 23 height 18
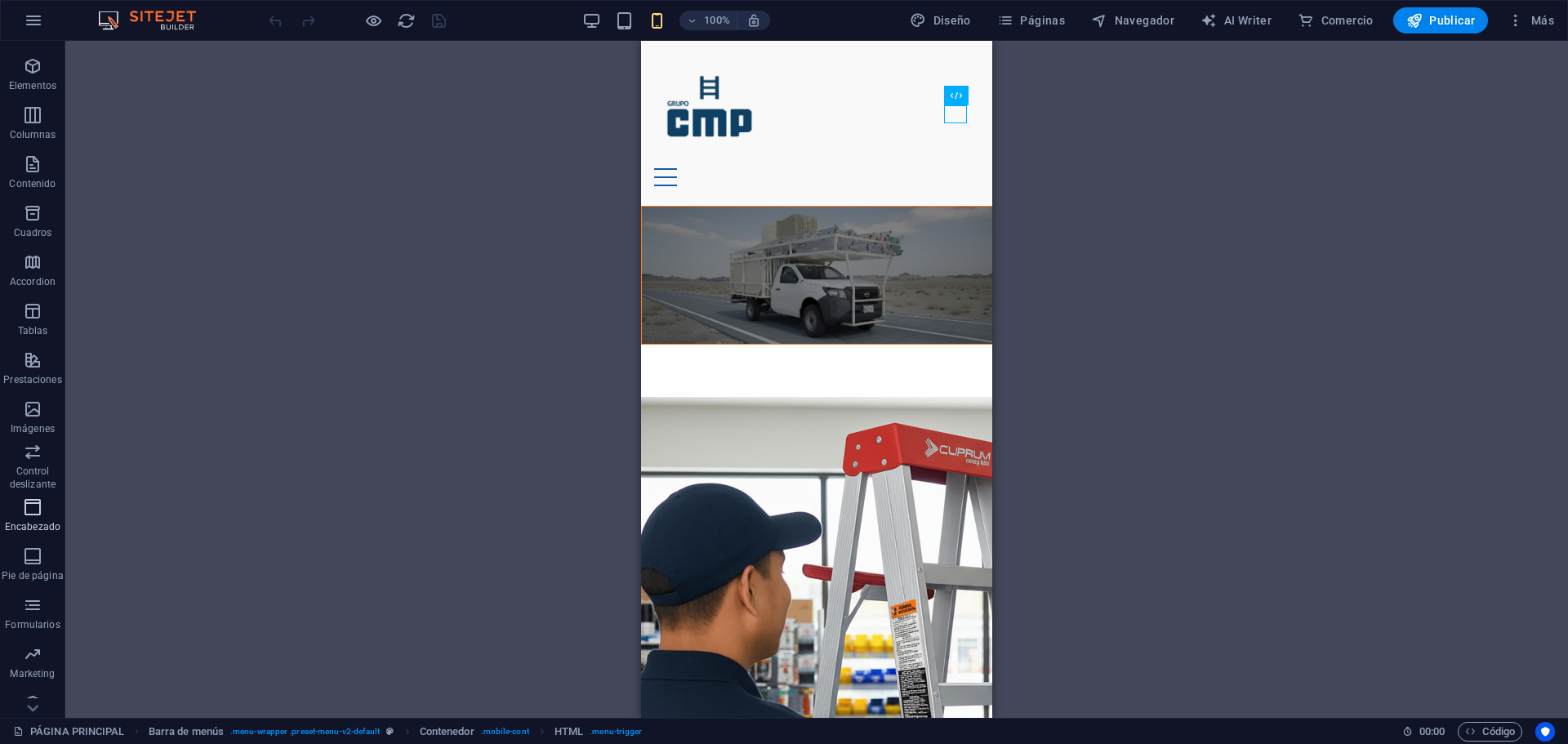
scroll to position [107, 0]
click at [1507, 26] on icon "button" at bounding box center [1515, 20] width 16 height 16
